Goal: Navigation & Orientation: Find specific page/section

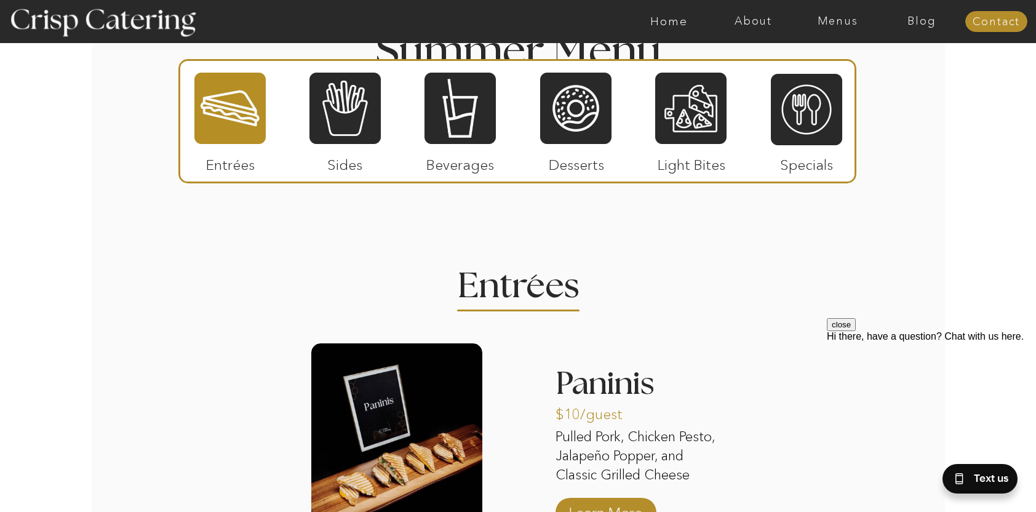
scroll to position [936, 0]
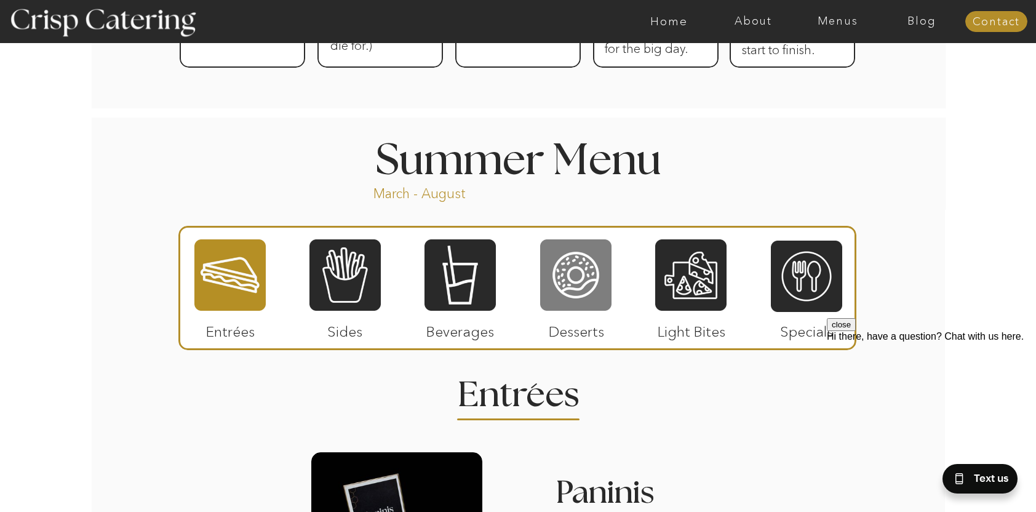
click at [571, 279] on div at bounding box center [575, 275] width 71 height 74
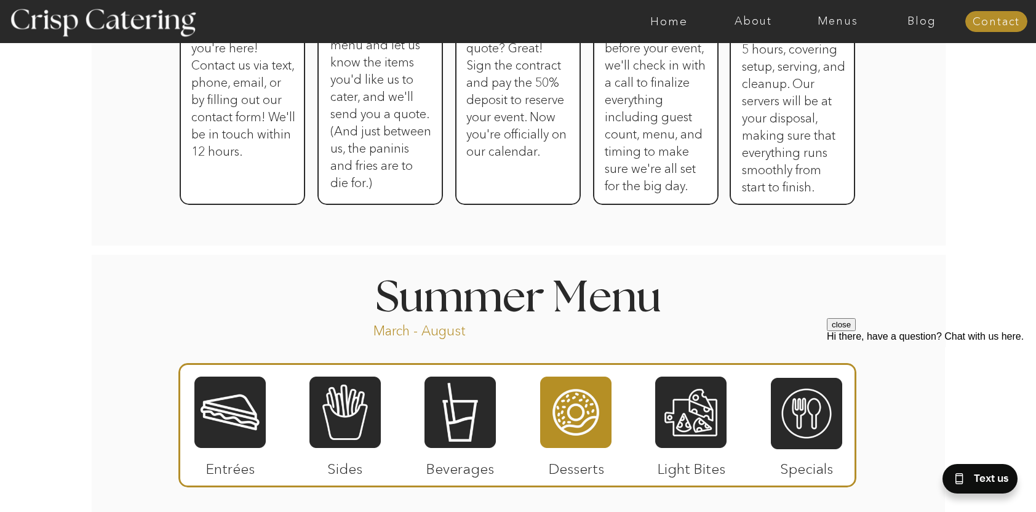
scroll to position [813, 0]
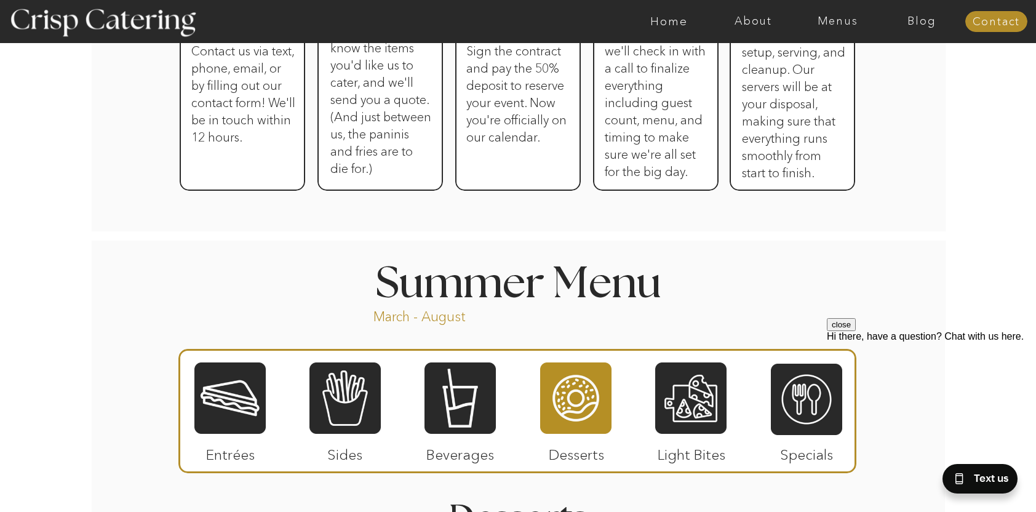
click at [681, 410] on div at bounding box center [690, 398] width 71 height 74
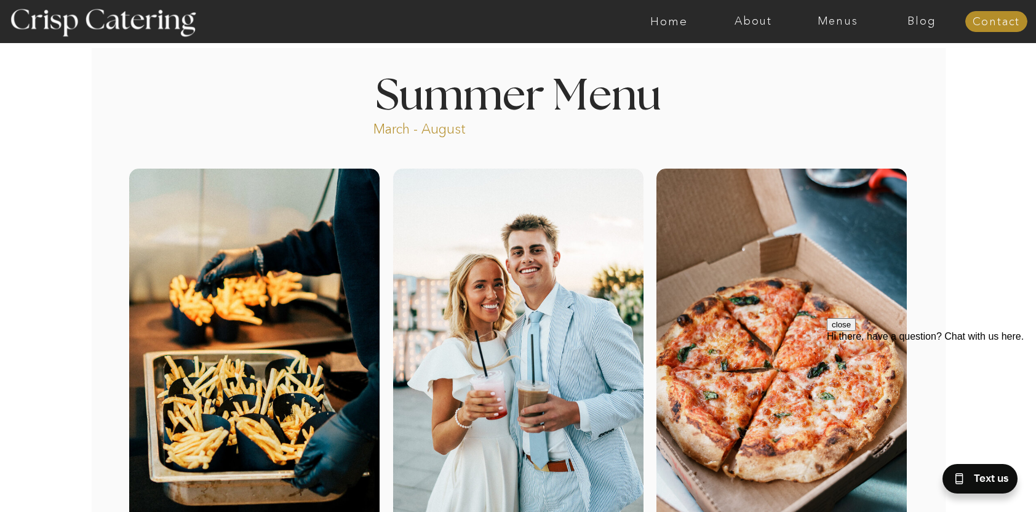
scroll to position [0, 0]
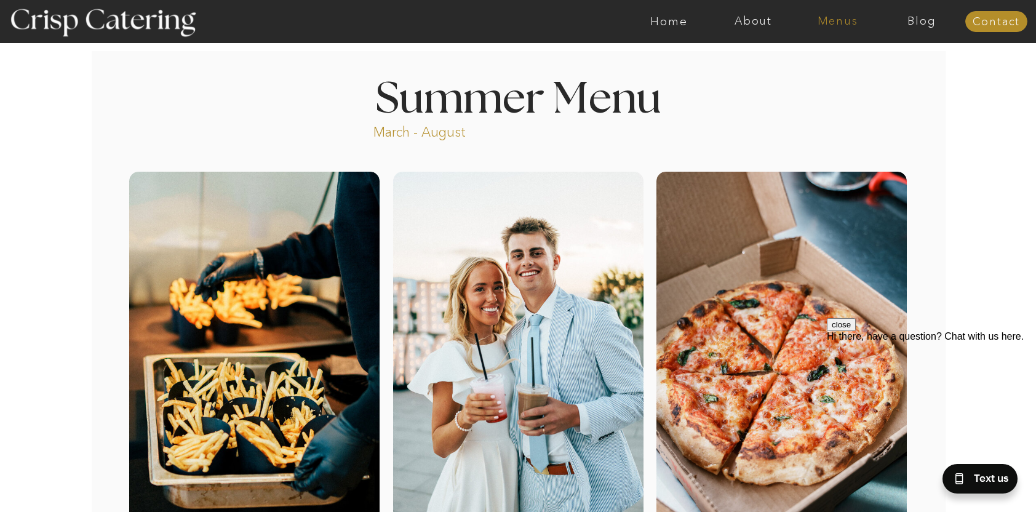
click at [833, 22] on nav "Menus" at bounding box center [837, 21] width 84 height 12
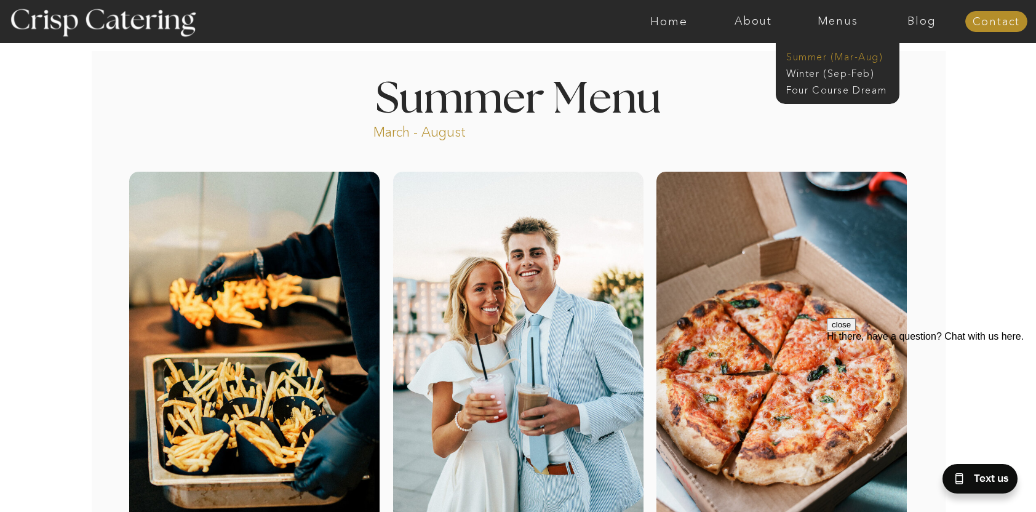
click at [852, 57] on nav "Summer (Mar-Aug)" at bounding box center [841, 56] width 110 height 12
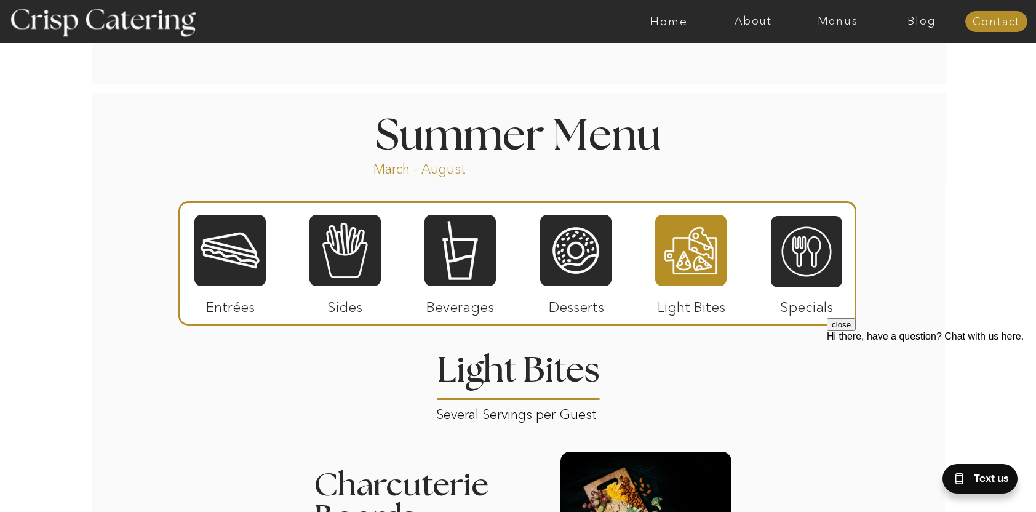
scroll to position [984, 0]
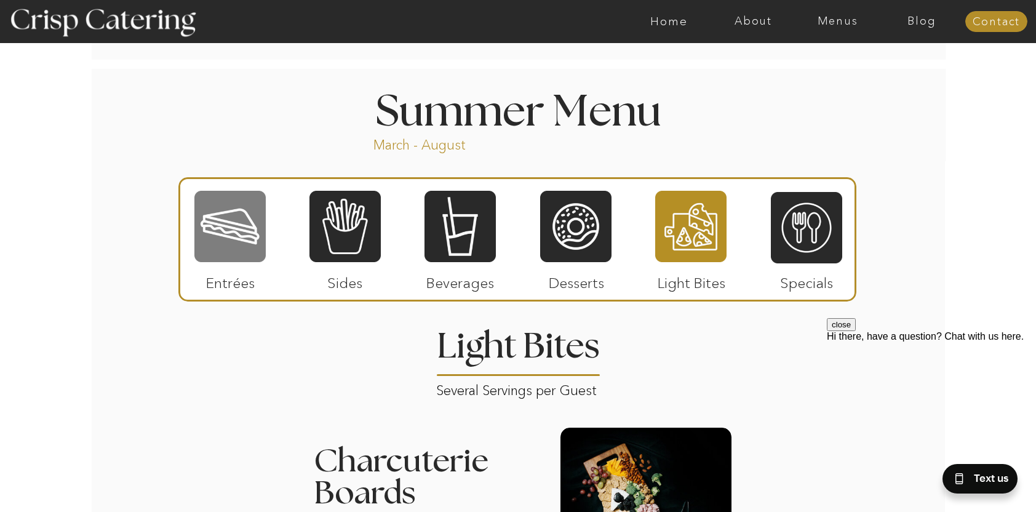
click at [228, 239] on div at bounding box center [229, 226] width 71 height 74
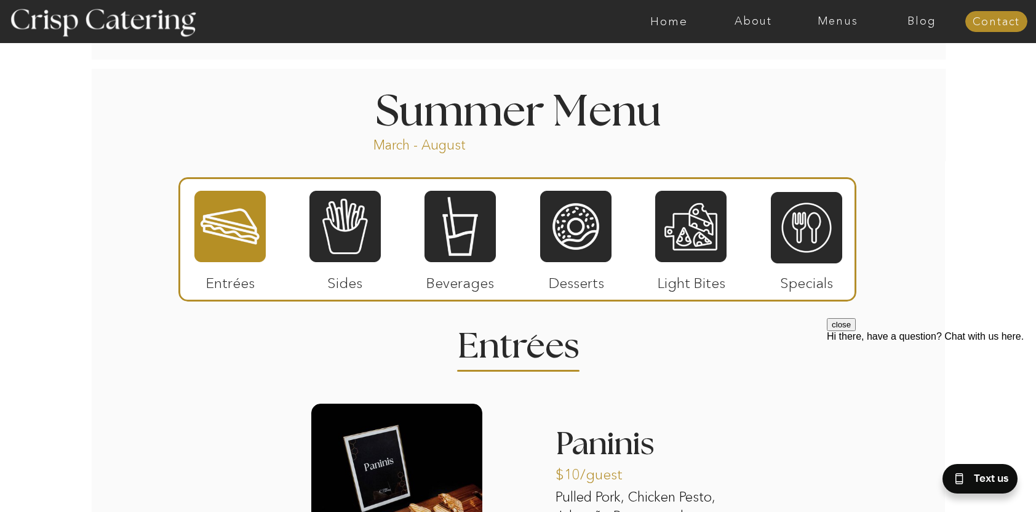
click at [322, 252] on div at bounding box center [344, 226] width 71 height 74
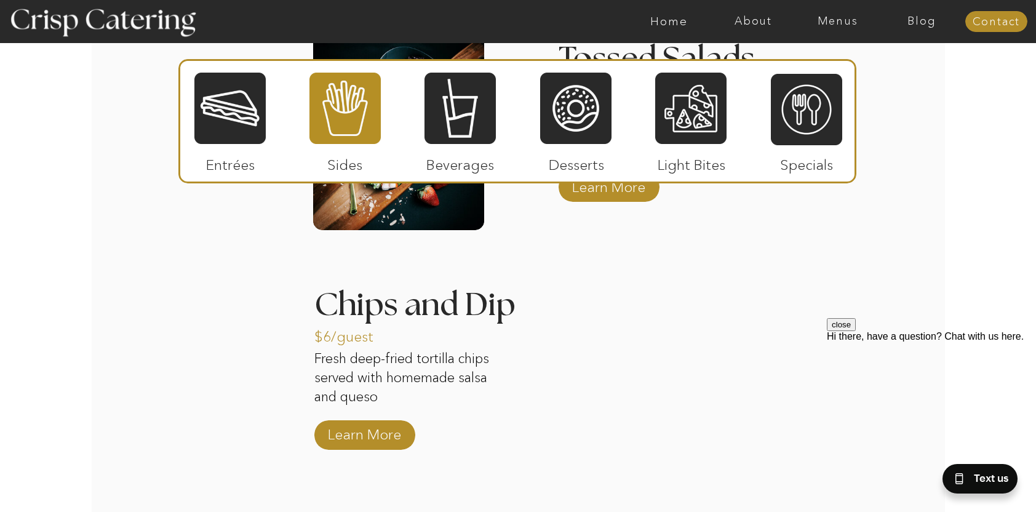
scroll to position [1599, 0]
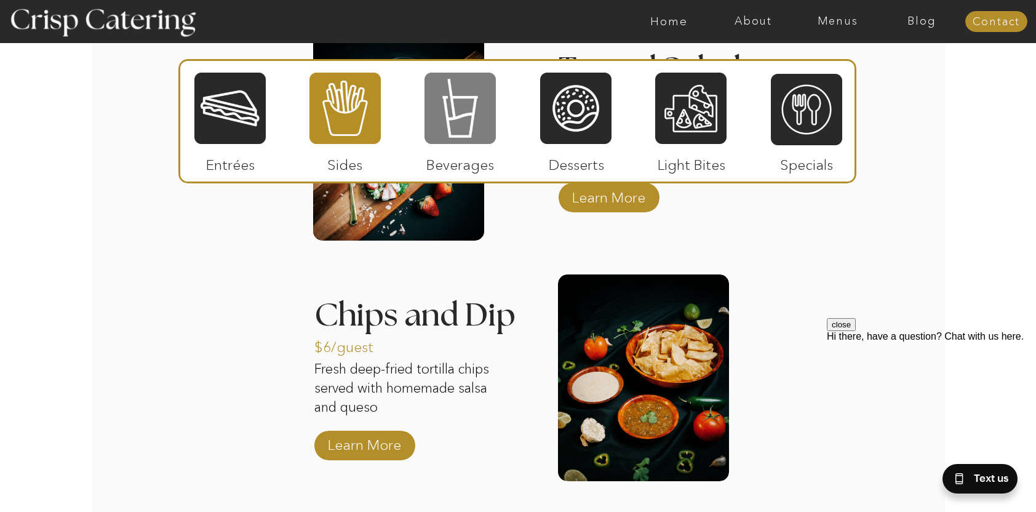
click at [454, 140] on div at bounding box center [459, 108] width 71 height 74
